Goal: Task Accomplishment & Management: Complete application form

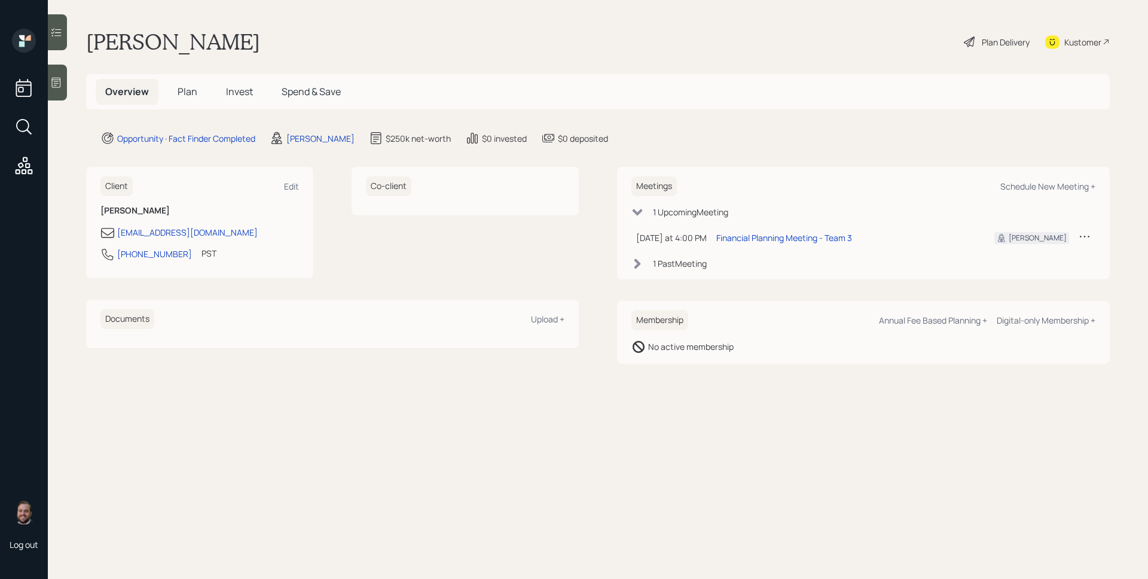
click at [187, 94] on span "Plan" at bounding box center [188, 91] width 20 height 13
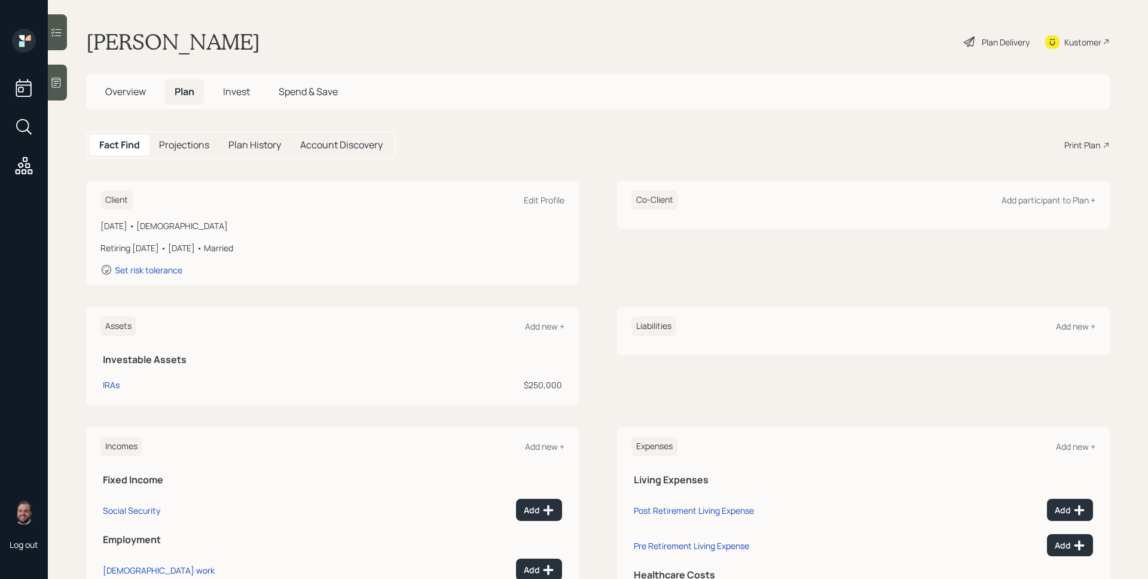
click at [59, 81] on icon at bounding box center [56, 83] width 9 height 10
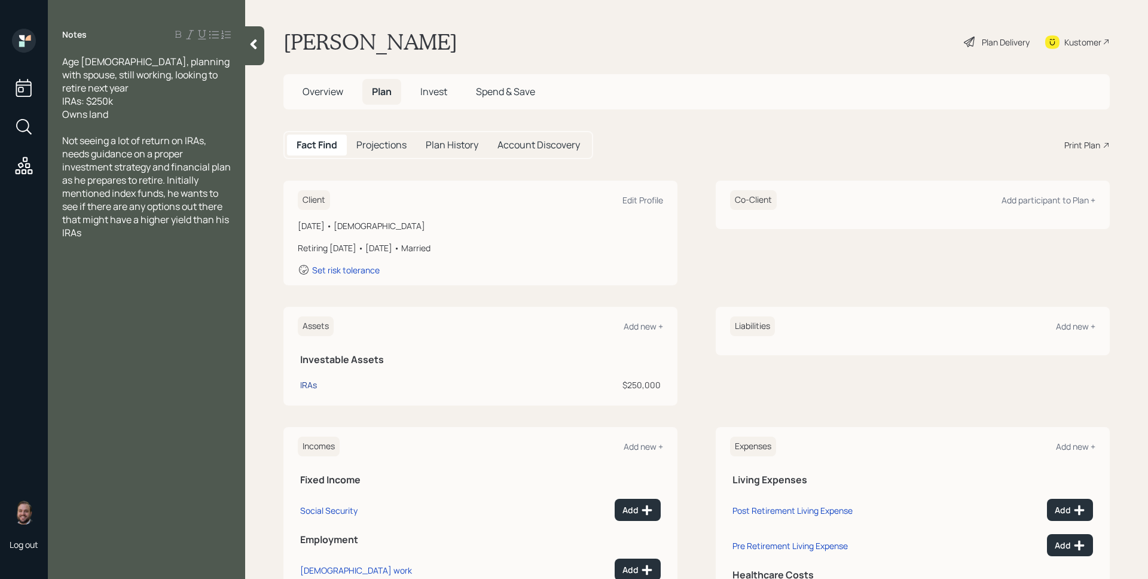
click at [304, 388] on div "IRAs" at bounding box center [308, 385] width 17 height 13
select select "ira"
select select "balanced"
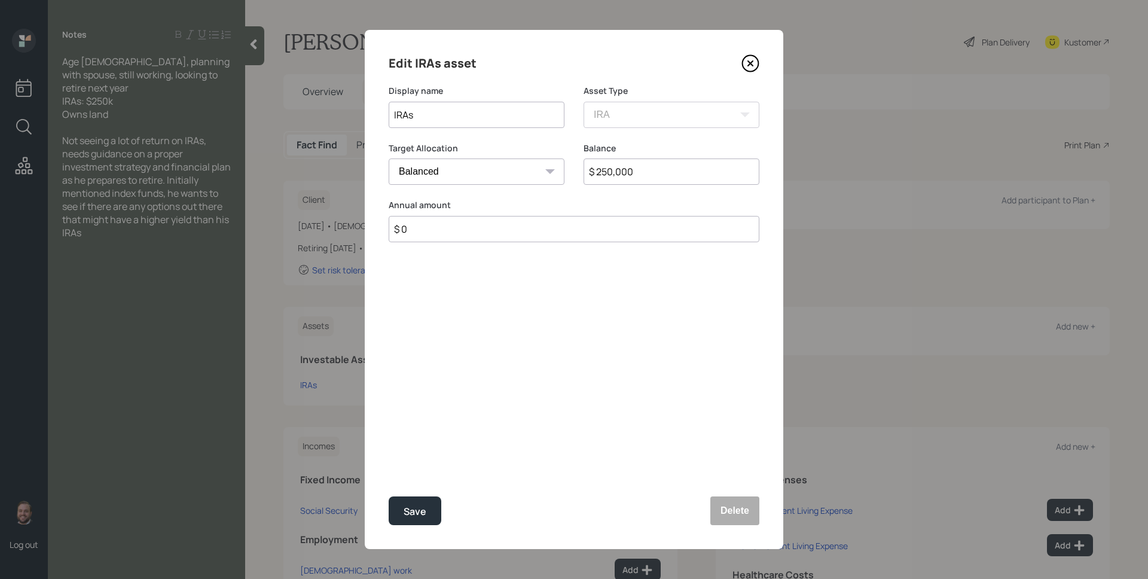
click at [653, 176] on input "$ 250,000" at bounding box center [672, 171] width 176 height 26
click at [723, 507] on button "Delete" at bounding box center [735, 510] width 49 height 29
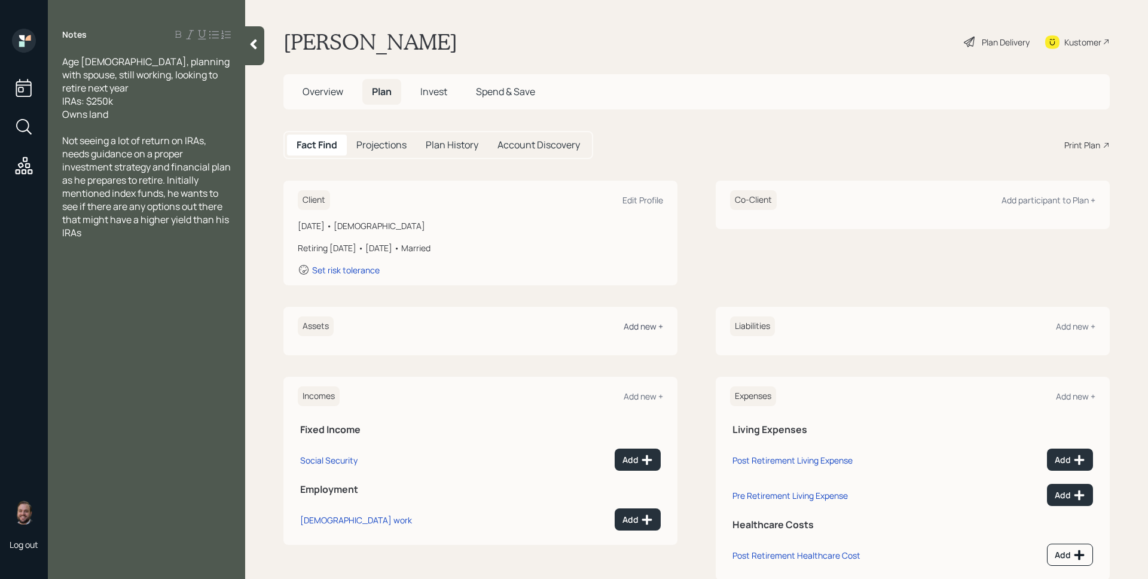
click at [632, 322] on div "Add new +" at bounding box center [643, 326] width 39 height 11
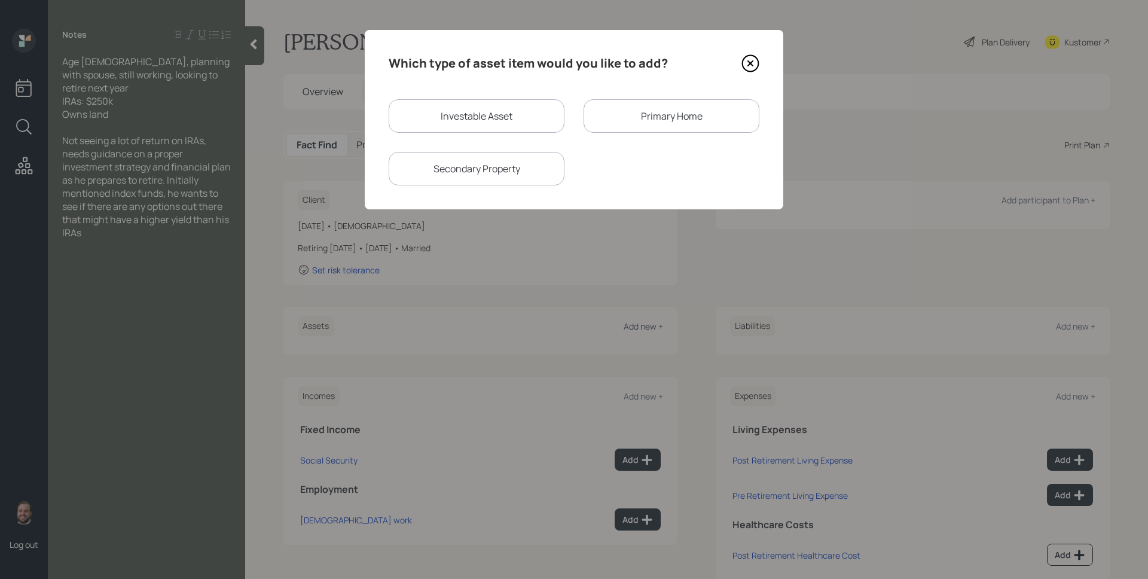
click at [470, 122] on div "Investable Asset" at bounding box center [477, 115] width 176 height 33
select select "taxable"
select select "balanced"
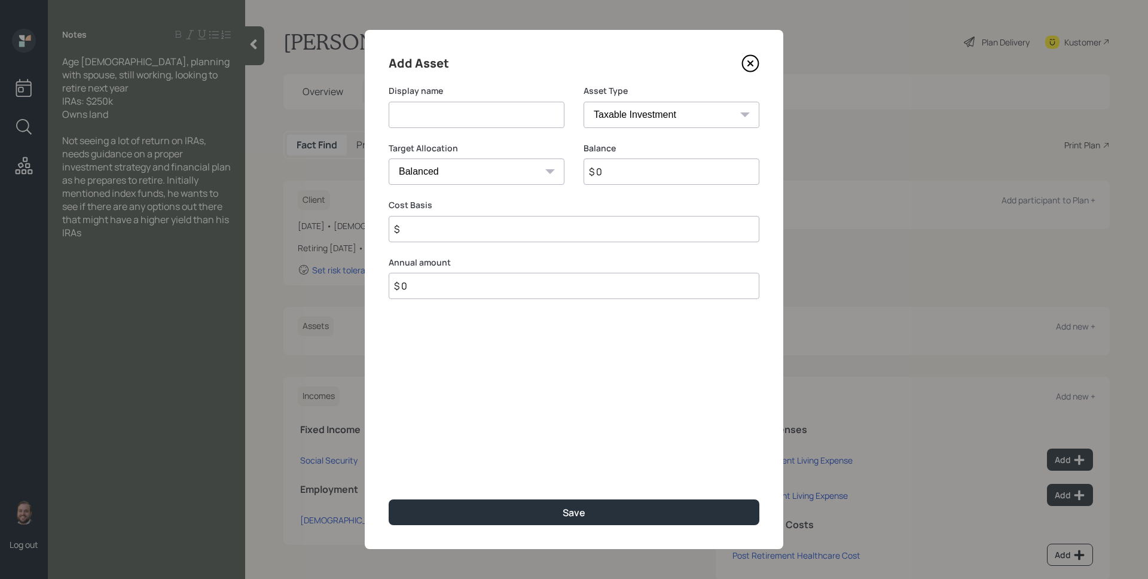
click at [468, 117] on input at bounding box center [477, 115] width 176 height 26
type input "SEP IRA"
click at [632, 107] on select "SEP [PERSON_NAME] IRA 401(k) [PERSON_NAME] 401(k) 403(b) [PERSON_NAME] 403(b) 4…" at bounding box center [672, 115] width 176 height 26
select select "sep_ira"
click at [584, 102] on select "SEP [PERSON_NAME] IRA 401(k) [PERSON_NAME] 401(k) 403(b) [PERSON_NAME] 403(b) 4…" at bounding box center [672, 115] width 176 height 26
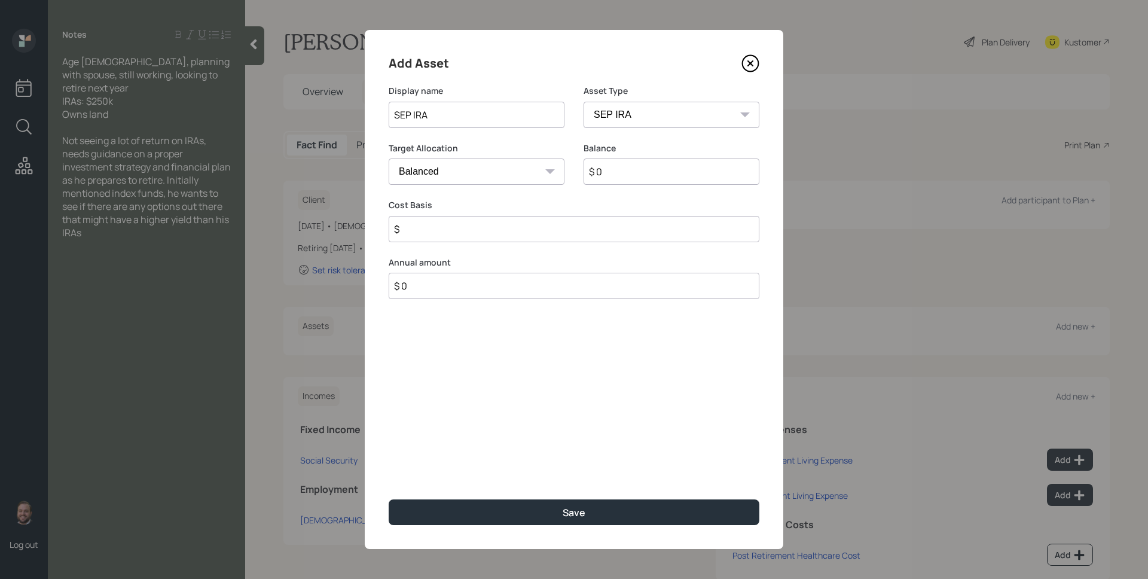
type input "$"
click at [638, 171] on input "$ 0" at bounding box center [672, 171] width 176 height 26
paste input "250,00"
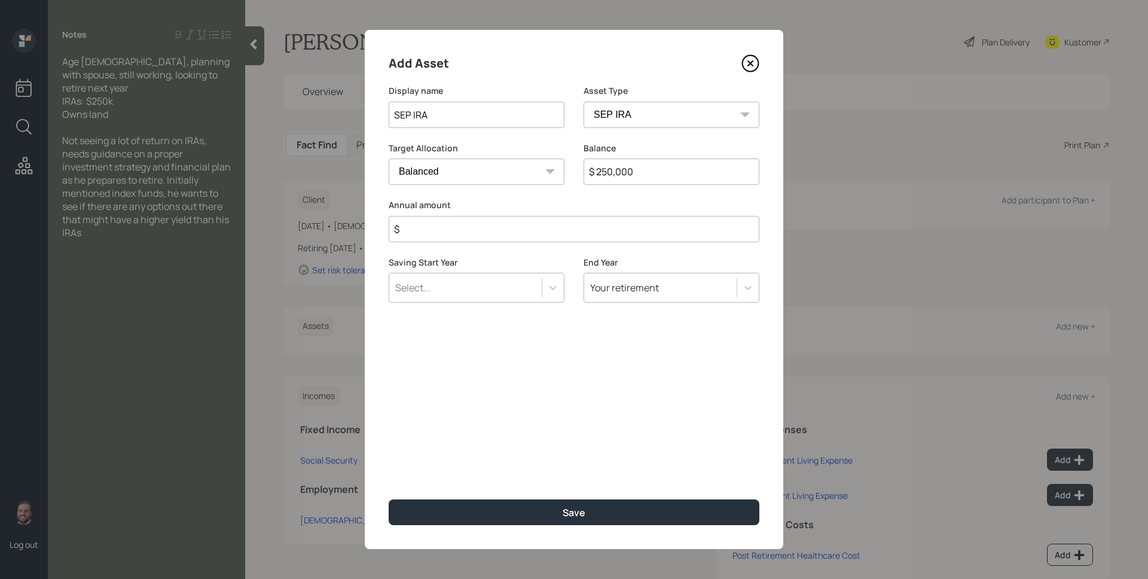
type input "$ 250,000"
click at [580, 237] on input "$" at bounding box center [574, 229] width 371 height 26
type input "$ 0"
click at [389, 499] on button "Save" at bounding box center [574, 512] width 371 height 26
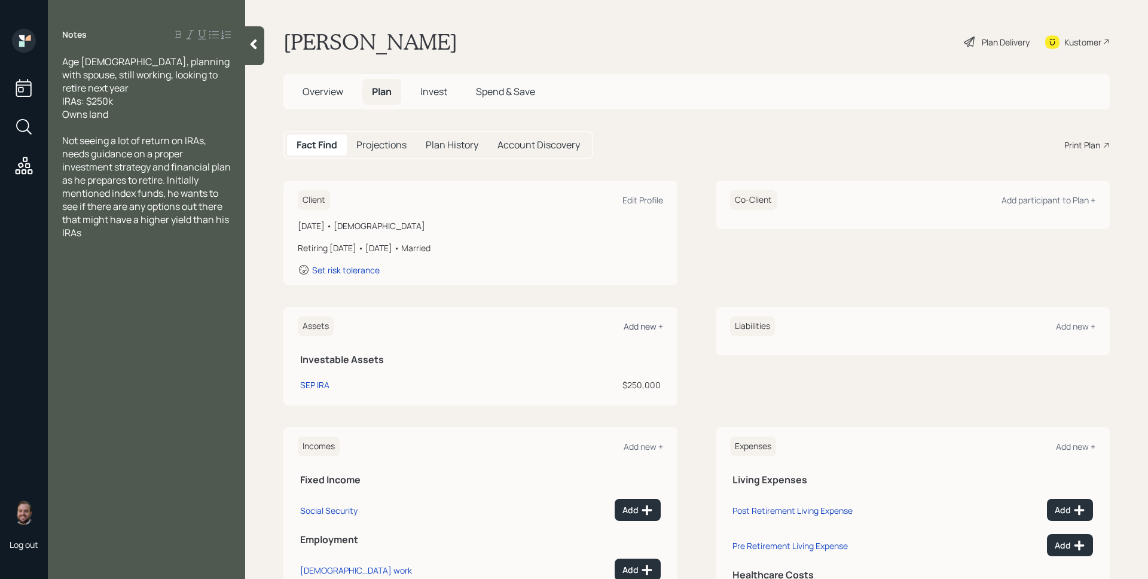
click at [654, 324] on div "Add new +" at bounding box center [643, 326] width 39 height 11
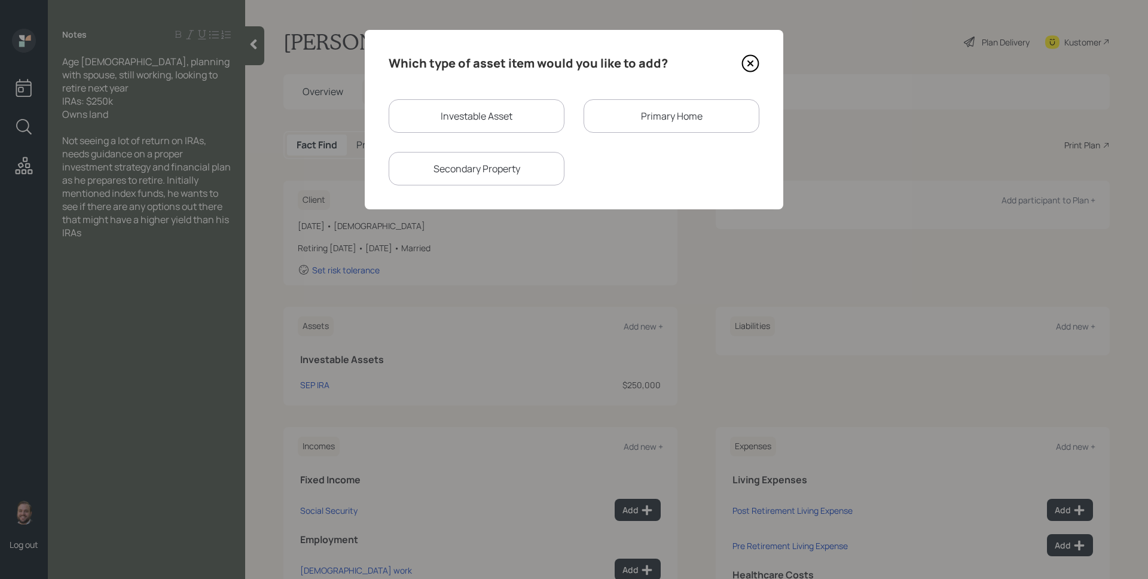
click at [489, 115] on div "Investable Asset" at bounding box center [477, 115] width 176 height 33
select select "taxable"
select select "balanced"
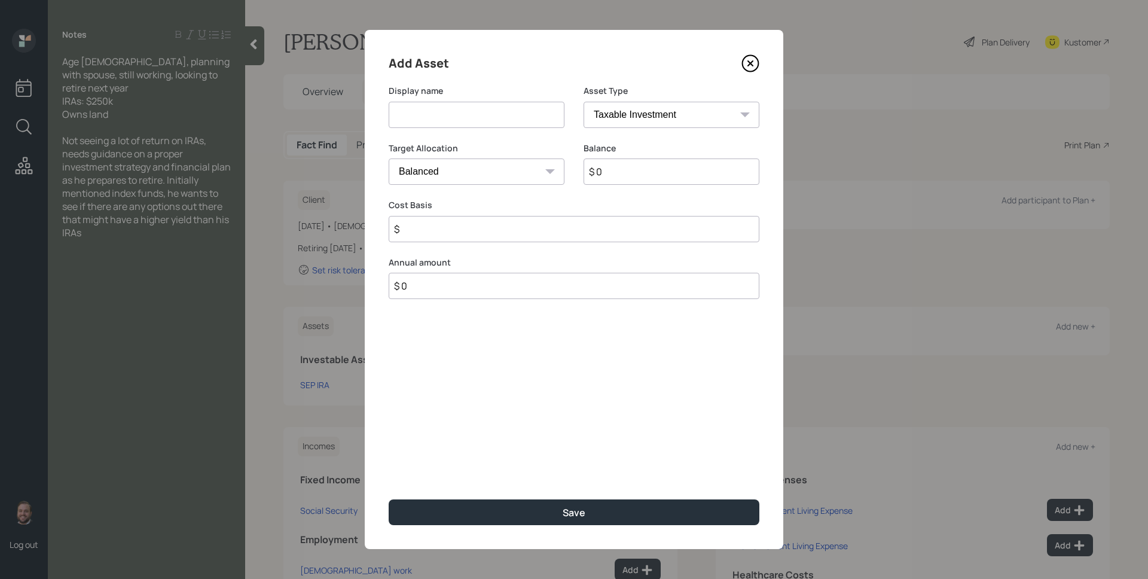
click at [488, 114] on input at bounding box center [477, 115] width 176 height 26
type input "Savings"
click at [634, 119] on select "SEP [PERSON_NAME] IRA 401(k) [PERSON_NAME] 401(k) 403(b) [PERSON_NAME] 403(b) 4…" at bounding box center [672, 115] width 176 height 26
select select "emergency_fund"
click at [584, 102] on select "SEP [PERSON_NAME] IRA 401(k) [PERSON_NAME] 401(k) 403(b) [PERSON_NAME] 403(b) 4…" at bounding box center [672, 115] width 176 height 26
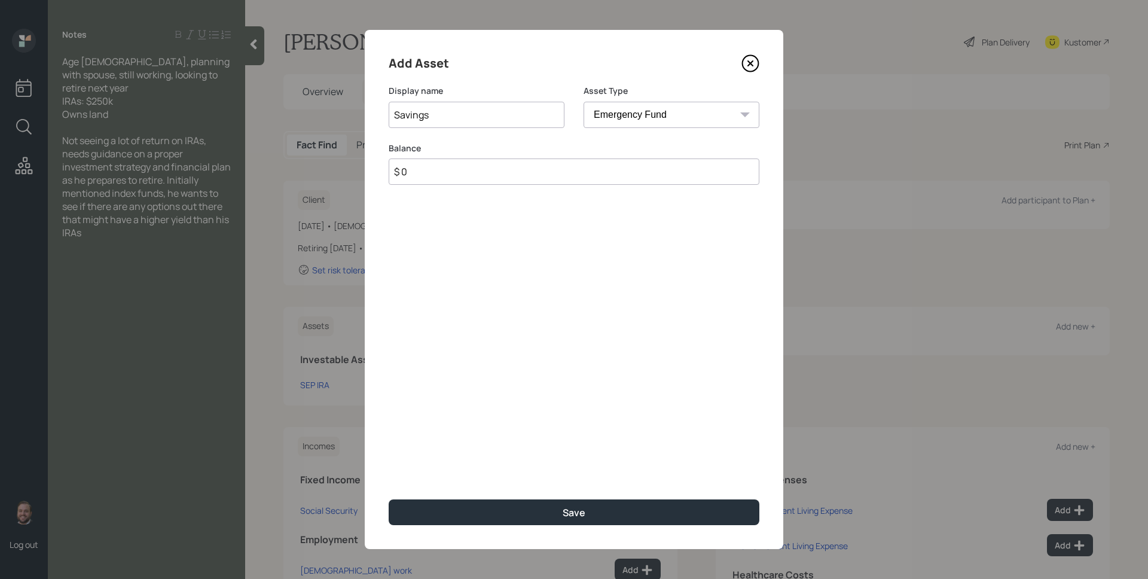
click at [636, 172] on input "$ 0" at bounding box center [574, 171] width 371 height 26
type input "$ 40,000"
click at [389, 499] on button "Save" at bounding box center [574, 512] width 371 height 26
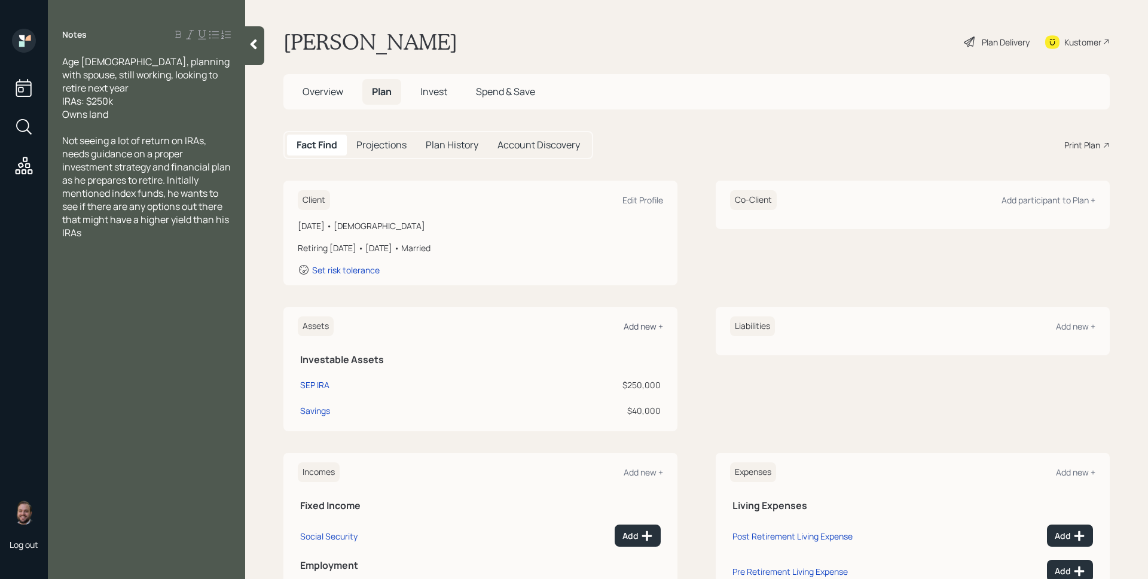
click at [643, 326] on div "Add new +" at bounding box center [643, 326] width 39 height 11
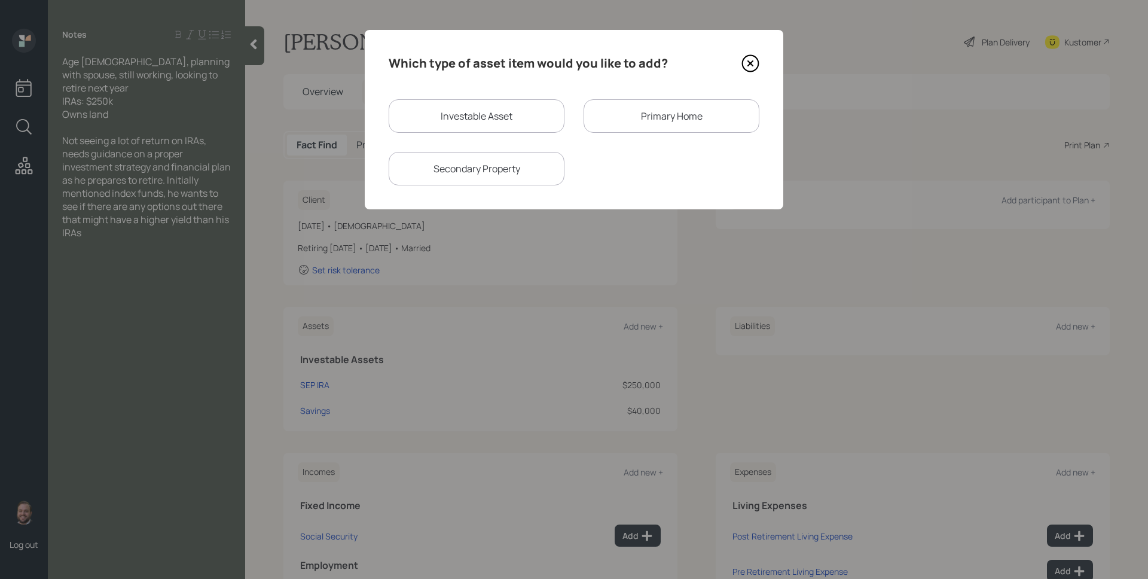
click at [751, 65] on icon at bounding box center [751, 63] width 18 height 18
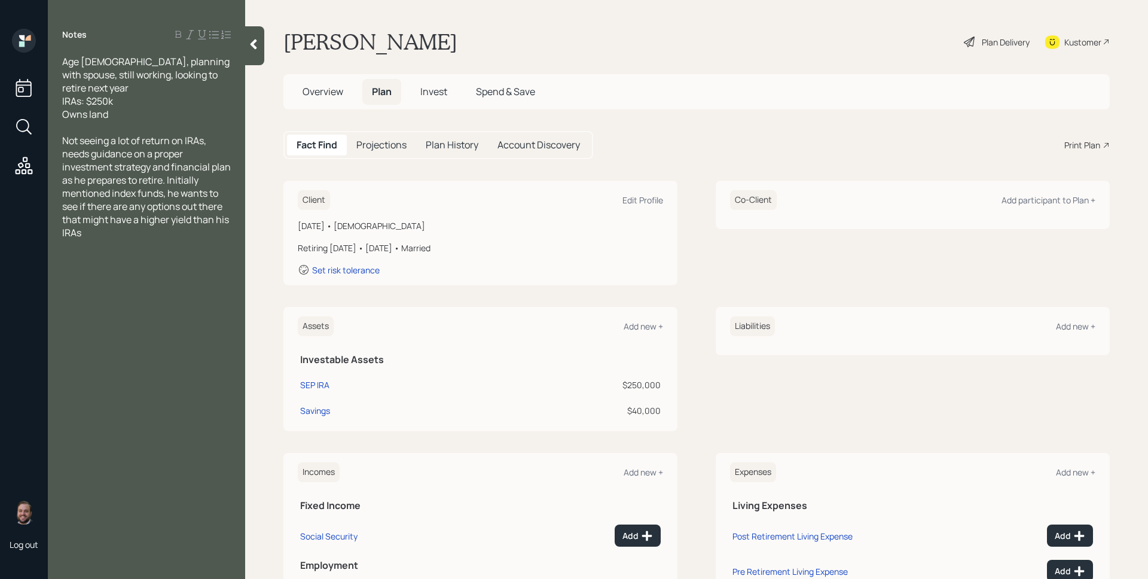
click at [739, 46] on div "[PERSON_NAME] Plan Delivery Kustomer" at bounding box center [696, 42] width 827 height 26
click at [63, 61] on span "Age [DEMOGRAPHIC_DATA], planning with spouse, still working, looking to retire …" at bounding box center [146, 88] width 169 height 66
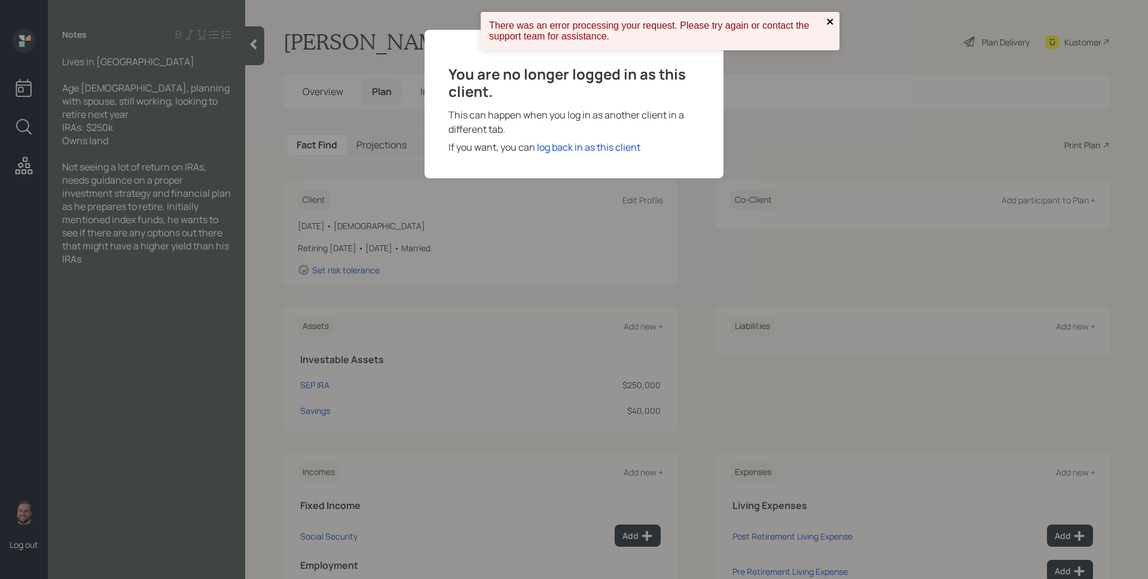
click at [831, 19] on icon "close" at bounding box center [831, 22] width 8 height 10
